Goal: Task Accomplishment & Management: Use online tool/utility

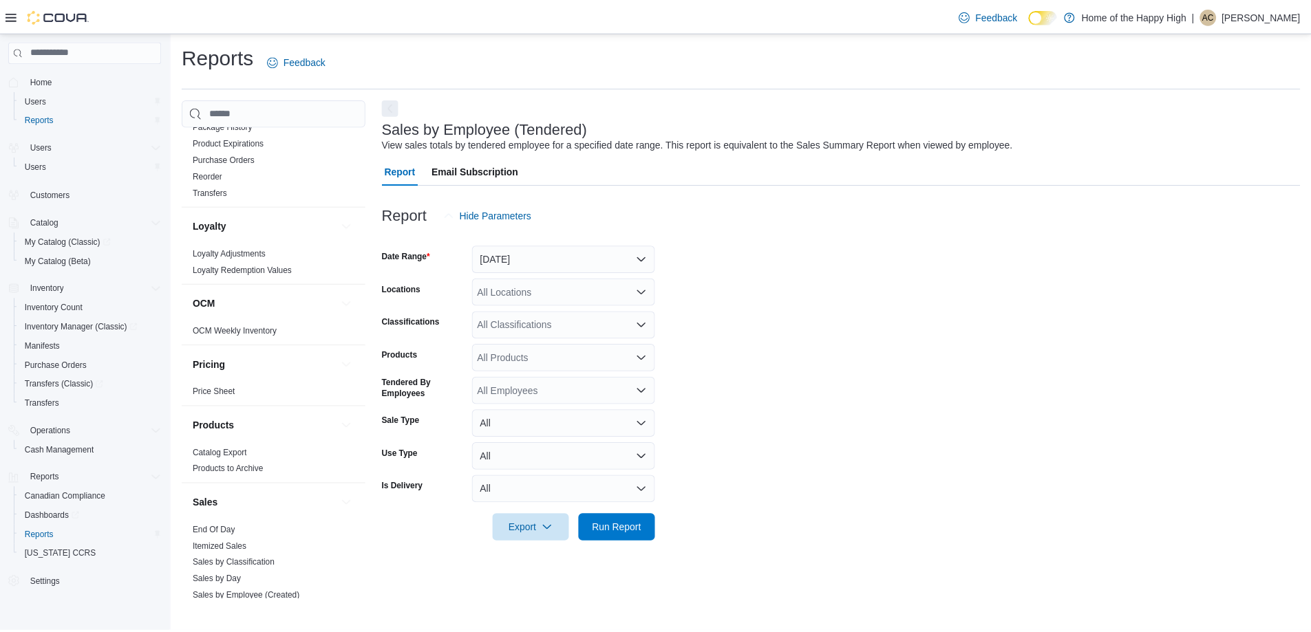
scroll to position [688, 0]
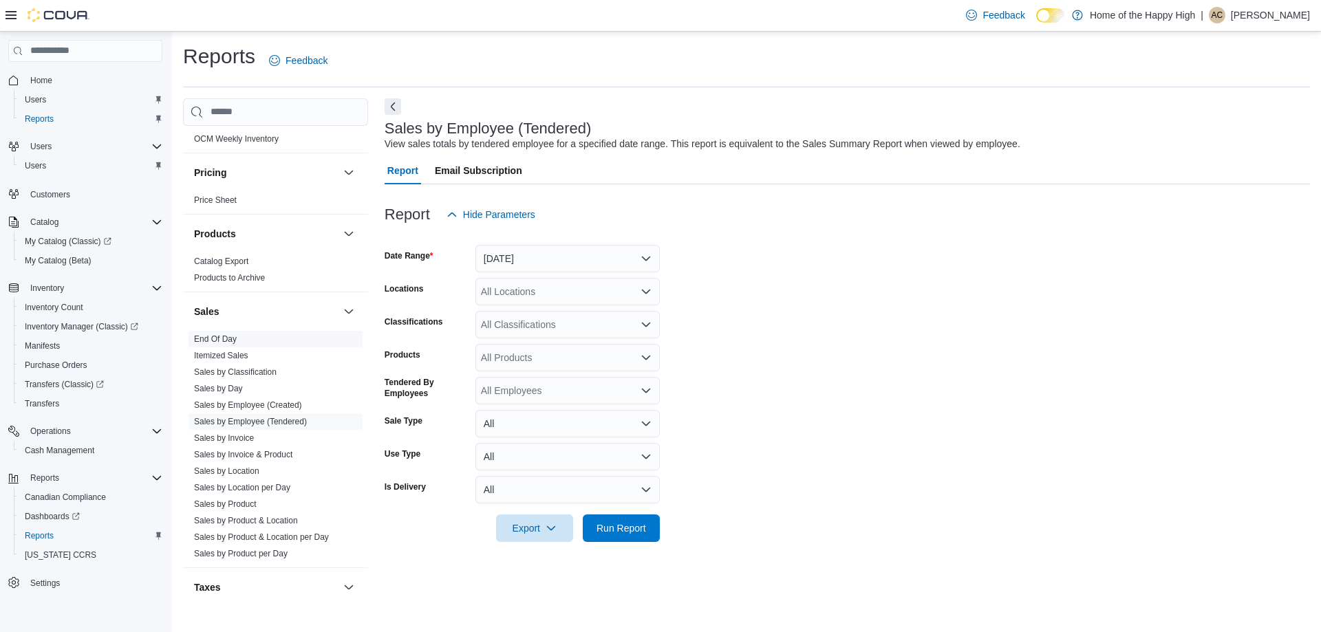
click at [225, 336] on link "End Of Day" at bounding box center [215, 339] width 43 height 10
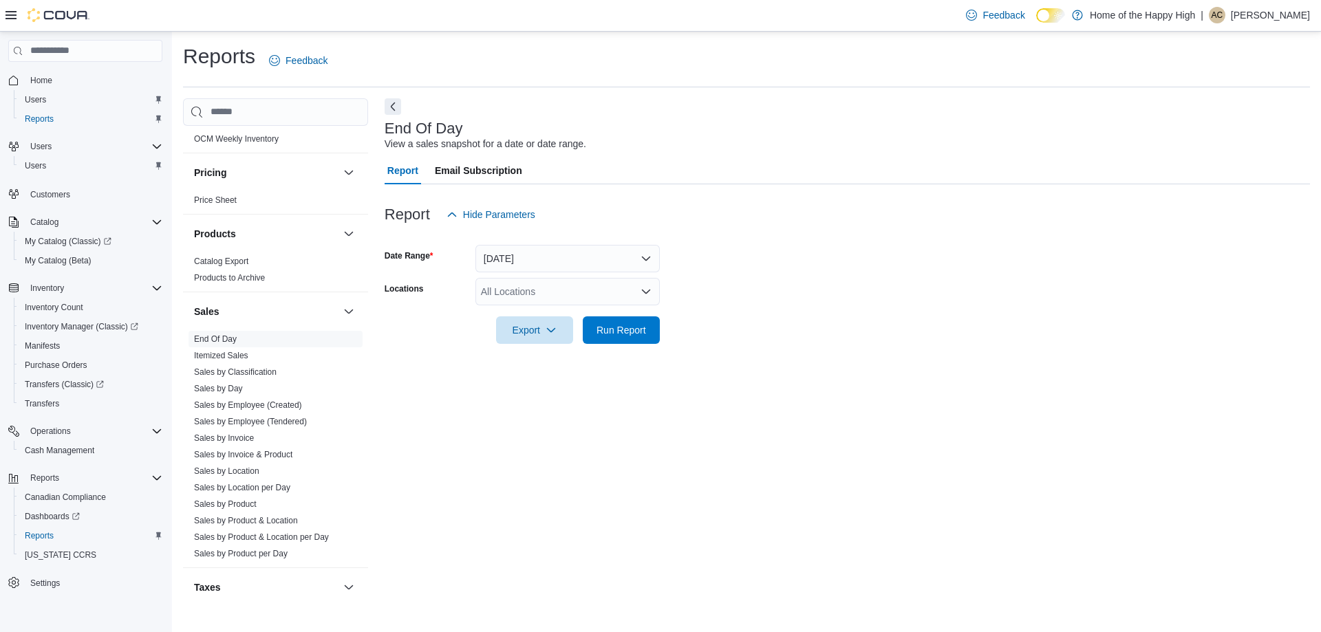
click at [559, 283] on div "All Locations" at bounding box center [567, 292] width 184 height 28
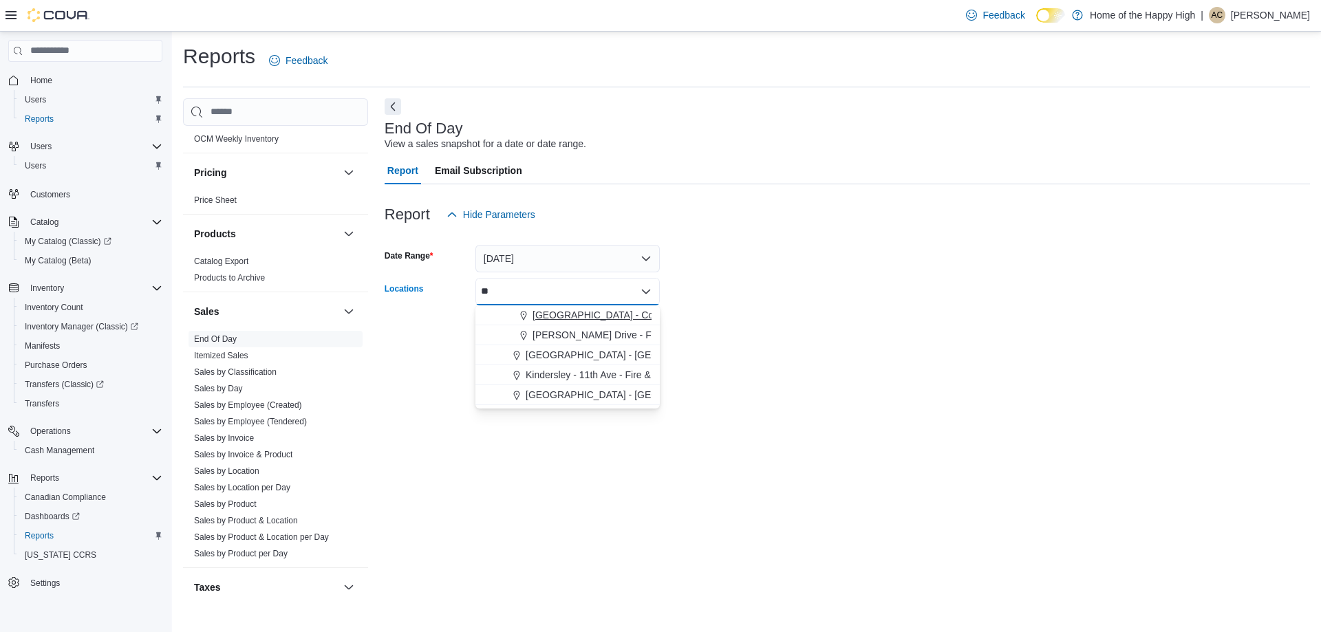
type input "**"
click at [563, 308] on span "[GEOGRAPHIC_DATA] - Cornerstone - Fire & Flower" at bounding box center [647, 315] width 228 height 14
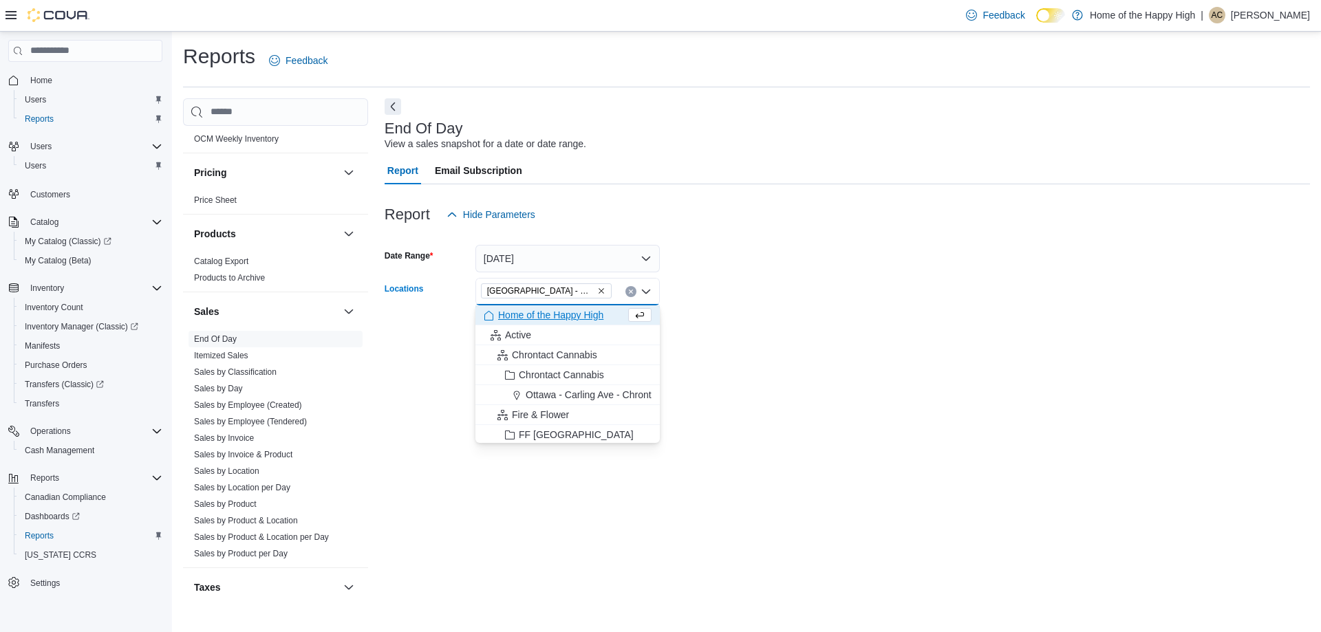
click at [808, 248] on form "Date Range [DATE] Locations [GEOGRAPHIC_DATA] - [GEOGRAPHIC_DATA] - Fire & Flow…" at bounding box center [847, 286] width 925 height 116
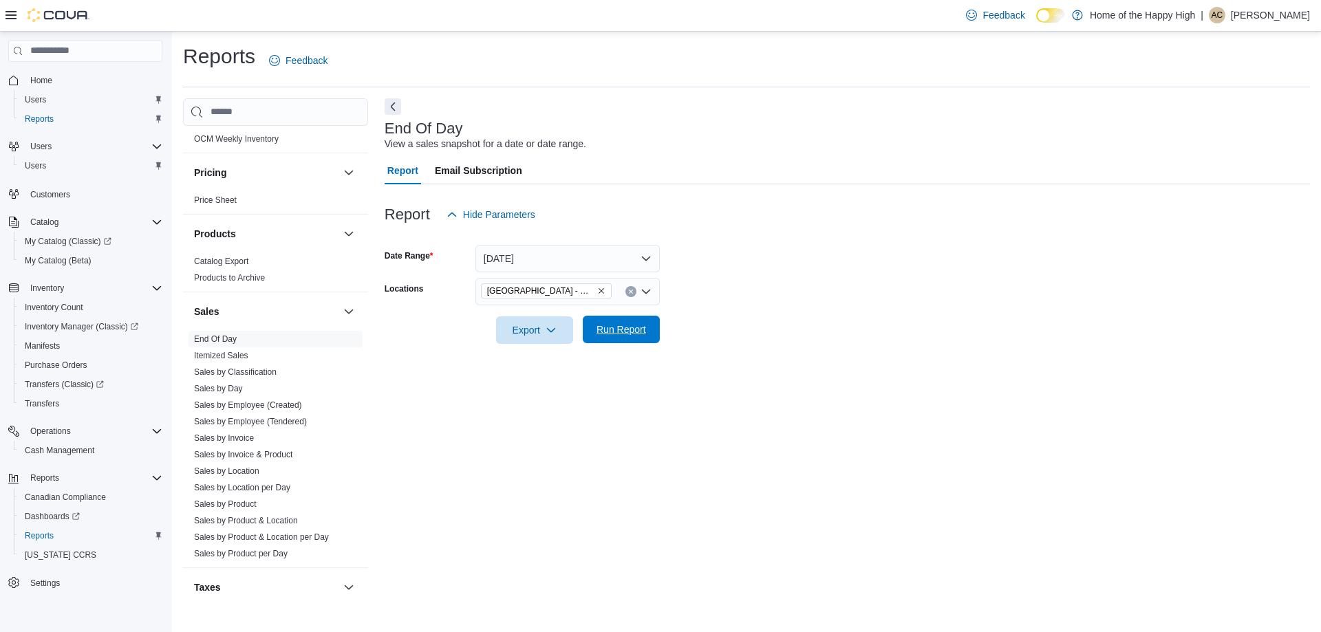
click at [643, 341] on span "Run Report" at bounding box center [621, 330] width 61 height 28
